Goal: Communication & Community: Answer question/provide support

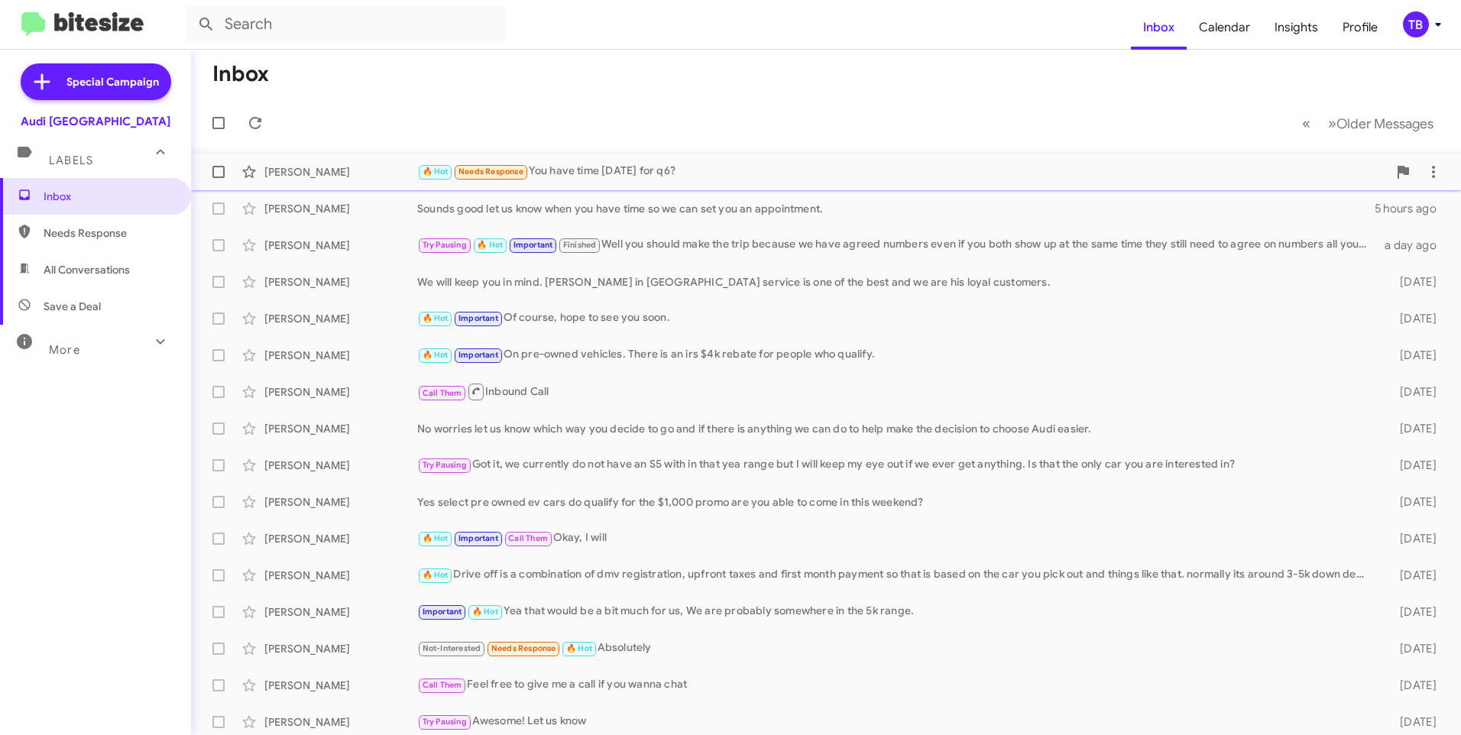
click at [812, 185] on div "[PERSON_NAME] 🔥 Hot Needs Response You have time [DATE] for q6? 2 hours ago" at bounding box center [826, 172] width 1246 height 31
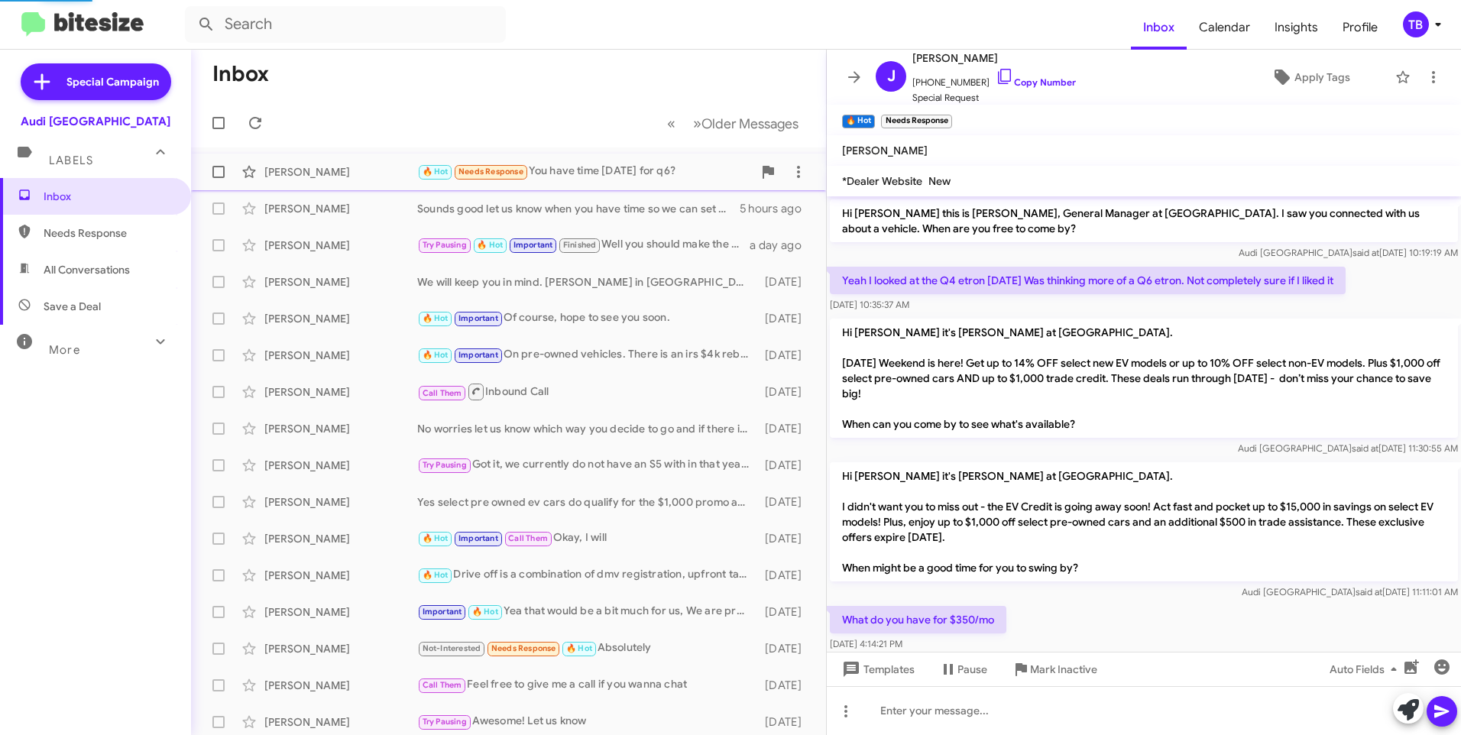
scroll to position [215, 0]
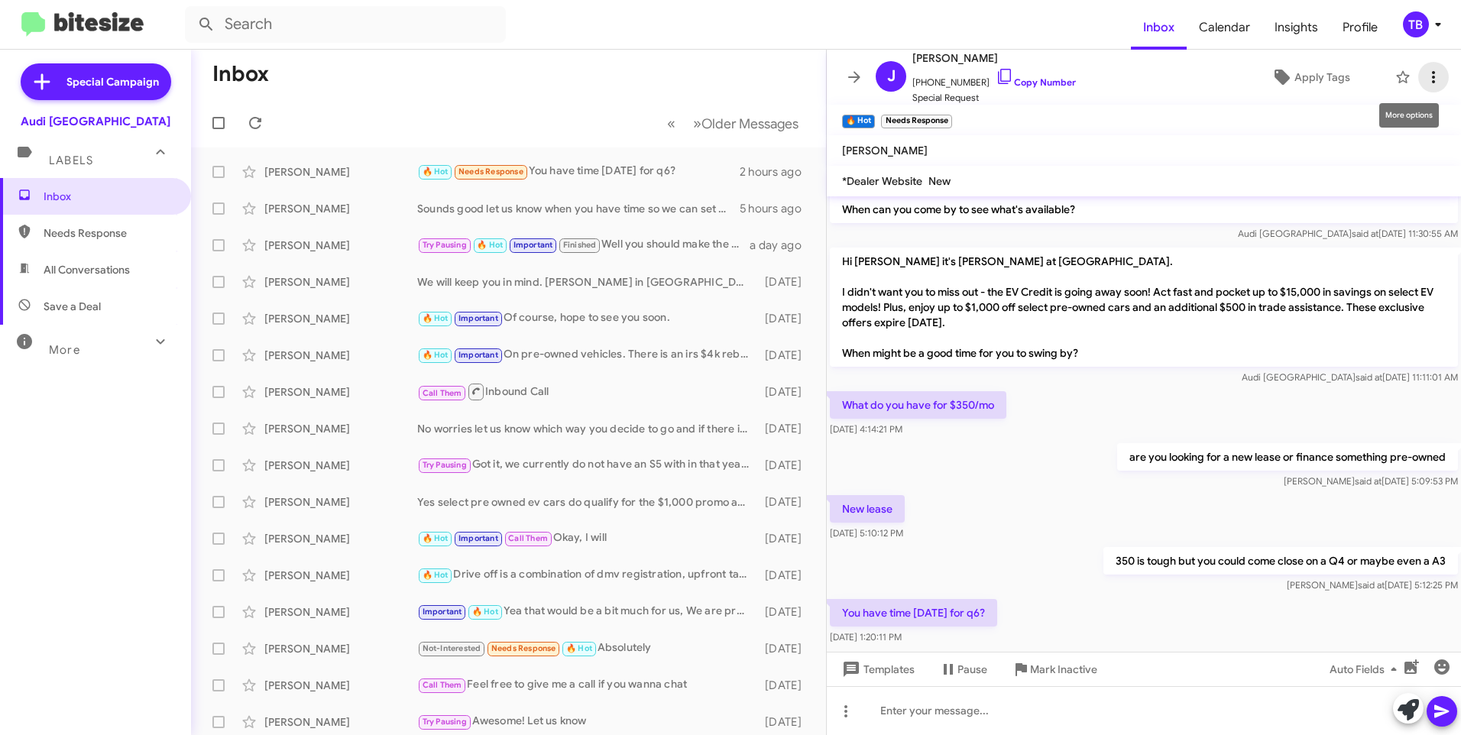
click at [1425, 72] on icon at bounding box center [1434, 77] width 18 height 18
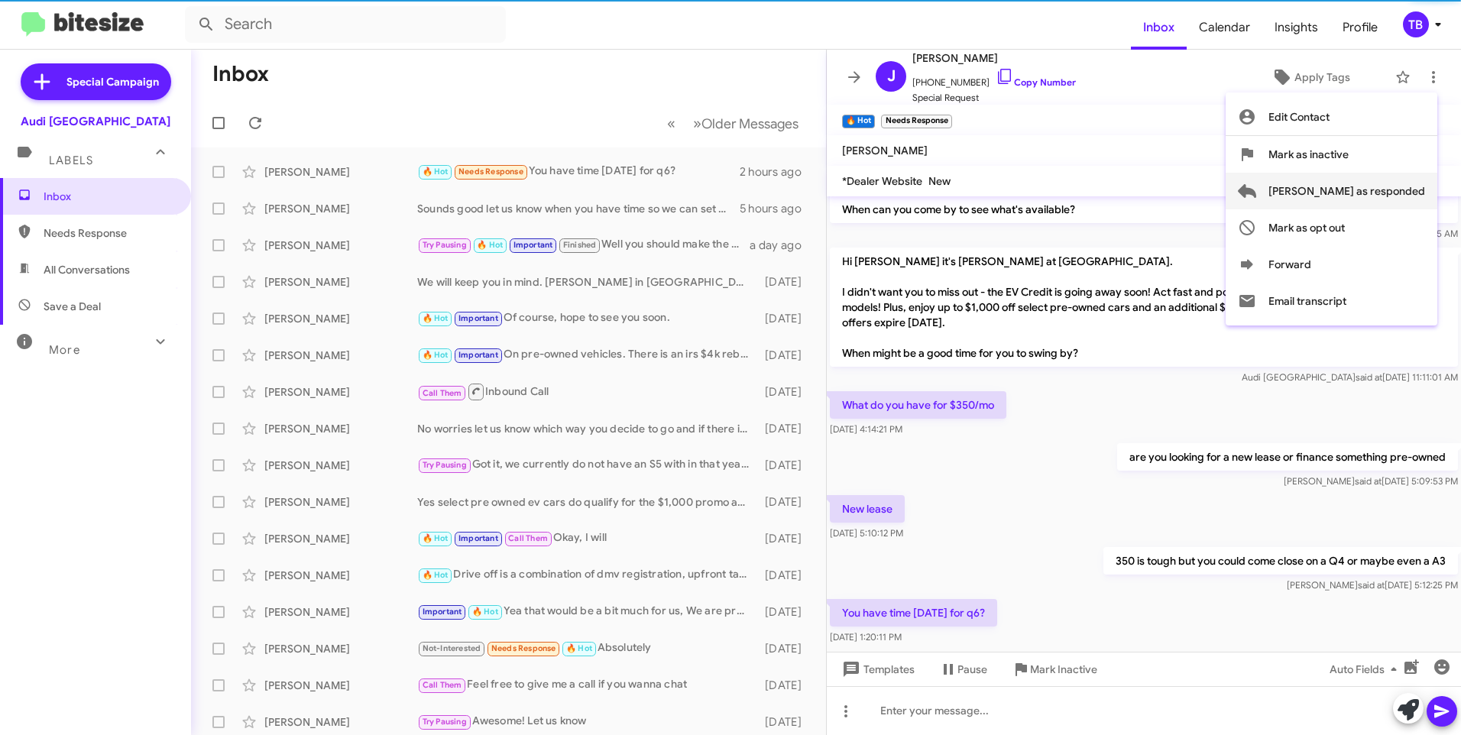
click at [1397, 177] on span "[PERSON_NAME] as responded" at bounding box center [1347, 191] width 157 height 37
